Goal: Contribute content: Add original content to the website for others to see

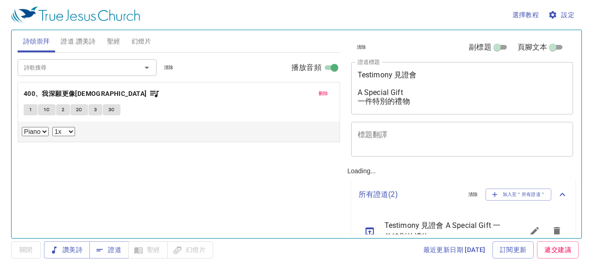
select select "1"
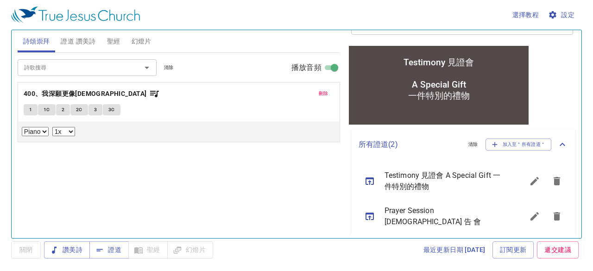
scroll to position [122, 0]
click at [554, 177] on icon "sermon lineup list" at bounding box center [557, 181] width 6 height 8
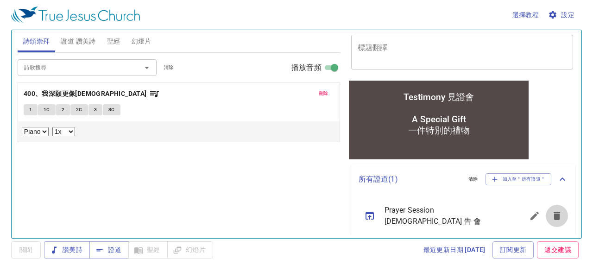
click at [554, 213] on icon "sermon lineup list" at bounding box center [557, 216] width 6 height 8
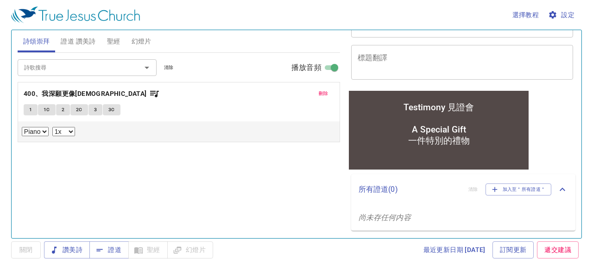
scroll to position [76, 0]
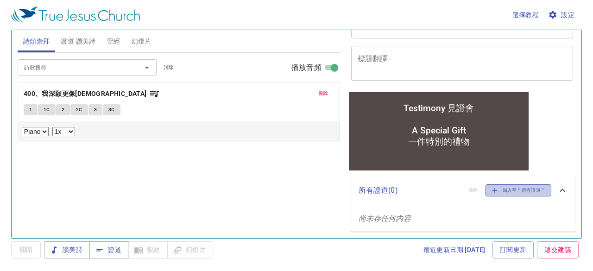
click at [523, 191] on span "加入至＂所有證道＂" at bounding box center [519, 190] width 54 height 8
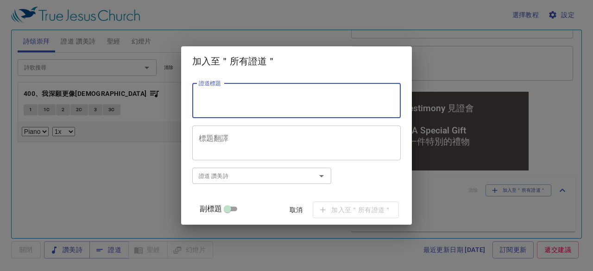
paste textarea "Evening Prayer 晚 禱 會"
click at [260, 98] on textarea "Evening Prayer 晚 禱 會" at bounding box center [297, 101] width 196 height 18
type textarea "Evening Prayer 晚 禱 會"
click at [238, 208] on input "副標題" at bounding box center [227, 210] width 33 height 11
checkbox input "true"
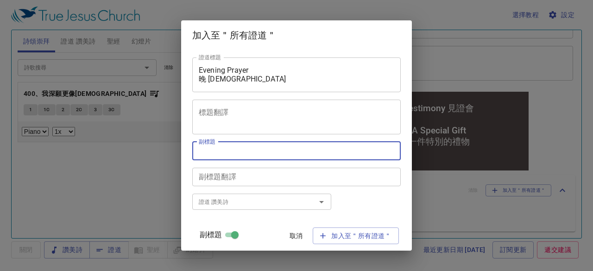
click at [239, 153] on textarea "副標題" at bounding box center [297, 150] width 196 height 9
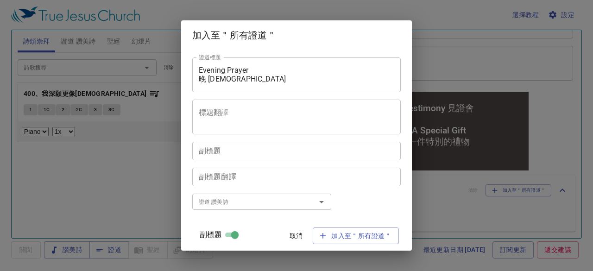
click at [243, 156] on div "副標題" at bounding box center [296, 151] width 209 height 19
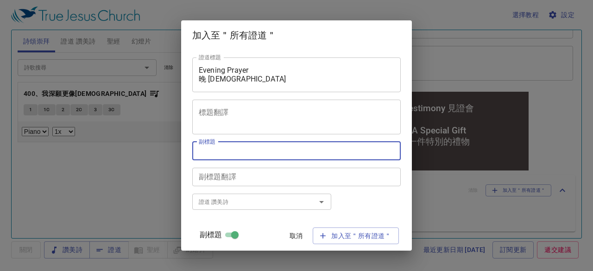
drag, startPoint x: 243, startPoint y: 156, endPoint x: 218, endPoint y: 152, distance: 25.3
click at [218, 152] on textarea "副標題" at bounding box center [297, 150] width 196 height 9
paste textarea "歡迎大家分享喜歡的贊美詩或信仰體驗。"
type textarea "歡迎大家分享喜歡的贊美詩或信仰體驗。"
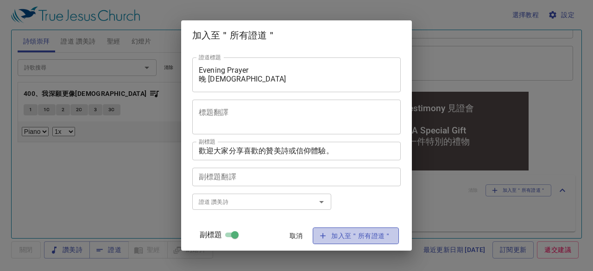
click at [351, 238] on span "加入至＂所有證道＂" at bounding box center [355, 236] width 71 height 12
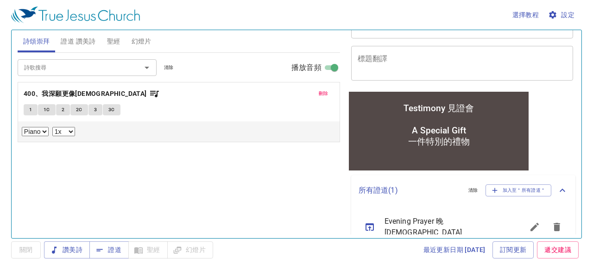
click at [372, 222] on icon "sermon lineup list" at bounding box center [369, 227] width 11 height 11
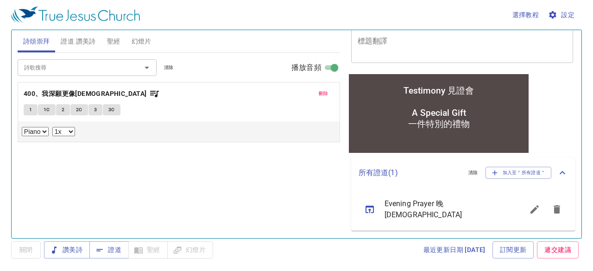
scroll to position [70, 0]
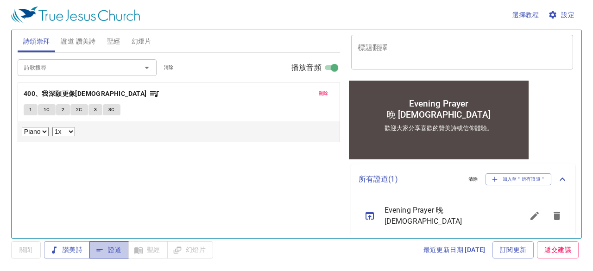
click at [115, 248] on span "證道" at bounding box center [109, 250] width 25 height 12
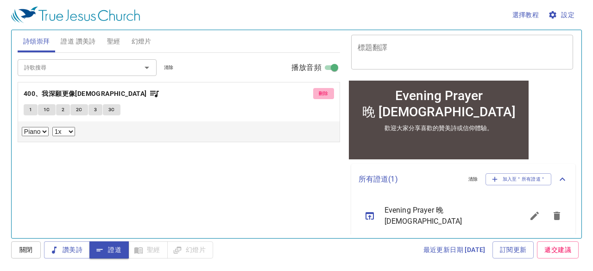
click at [322, 89] on span "刪除" at bounding box center [324, 93] width 10 height 8
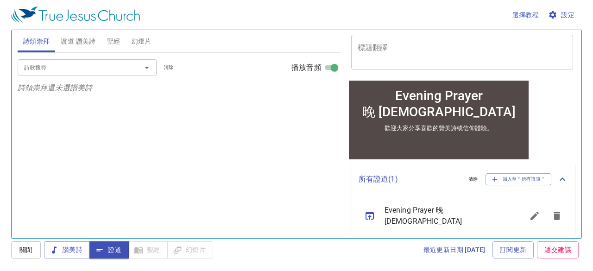
click at [73, 41] on span "證道 讚美詩" at bounding box center [78, 42] width 35 height 12
click at [190, 116] on div "詩歌搜尋 詩歌搜尋 清除 播放音頻 證道還未選讚美詩" at bounding box center [179, 141] width 323 height 177
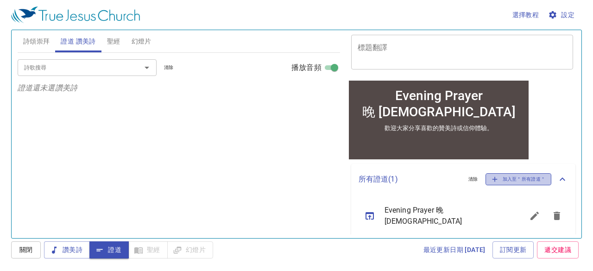
click at [513, 179] on span "加入至＂所有證道＂" at bounding box center [519, 179] width 54 height 8
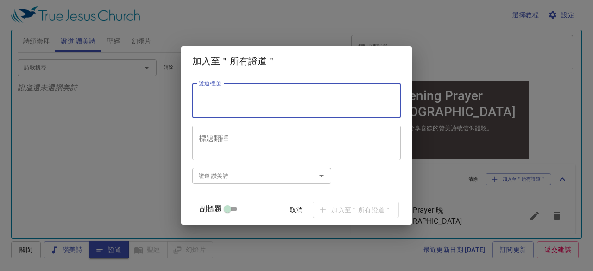
paste textarea "耶利米書第37章 耶利米被首領囚禁"
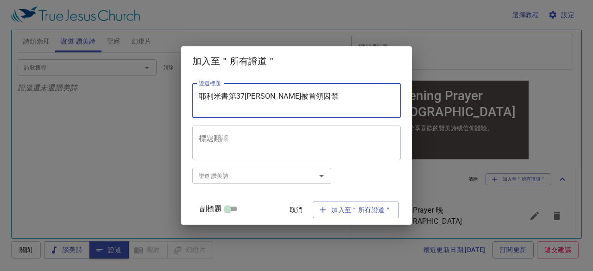
type textarea "耶利米書第37章 耶利米被首領囚禁"
click at [236, 208] on input "副標題" at bounding box center [227, 210] width 33 height 11
checkbox input "true"
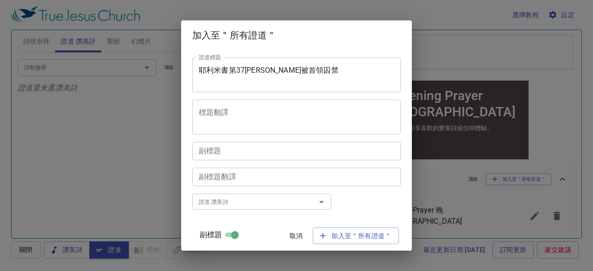
click at [222, 150] on textarea "副標題" at bounding box center [297, 150] width 196 height 9
click at [222, 142] on div "副標題" at bounding box center [296, 151] width 209 height 19
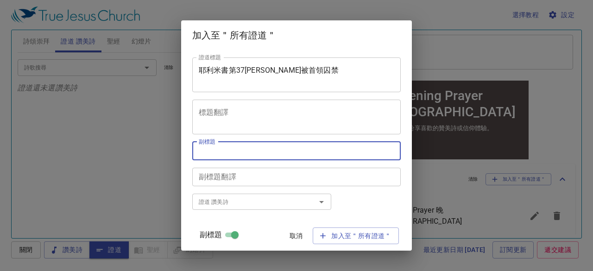
paste textarea "簡明瑞 傳道"
type textarea "簡明瑞 傳道"
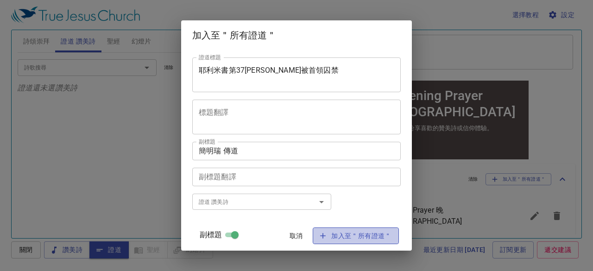
click at [352, 236] on span "加入至＂所有證道＂" at bounding box center [355, 236] width 71 height 12
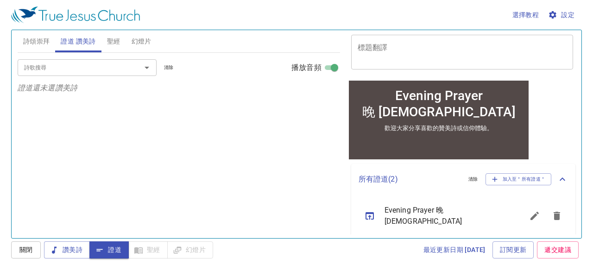
scroll to position [105, 0]
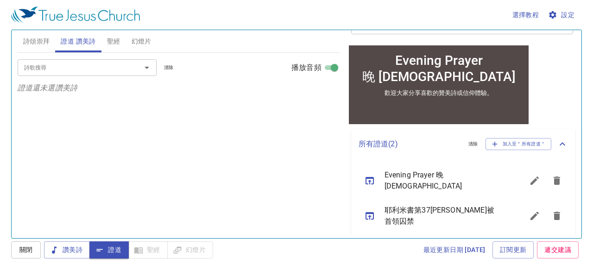
click at [371, 211] on icon "sermon lineup list" at bounding box center [369, 215] width 11 height 11
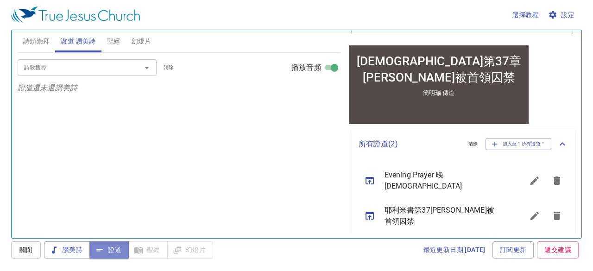
click at [106, 254] on span "證道" at bounding box center [109, 250] width 25 height 12
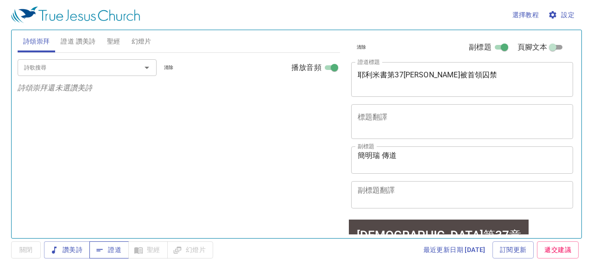
click at [122, 252] on button "證道" at bounding box center [108, 249] width 39 height 17
